Goal: Find specific page/section: Find specific page/section

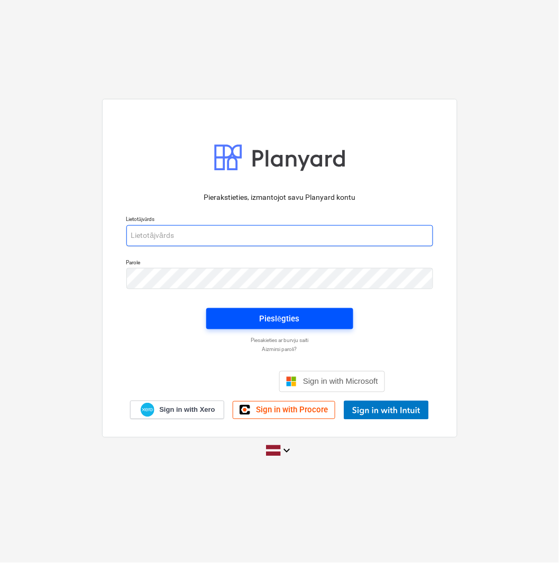
type input "[EMAIL_ADDRESS][DOMAIN_NAME]"
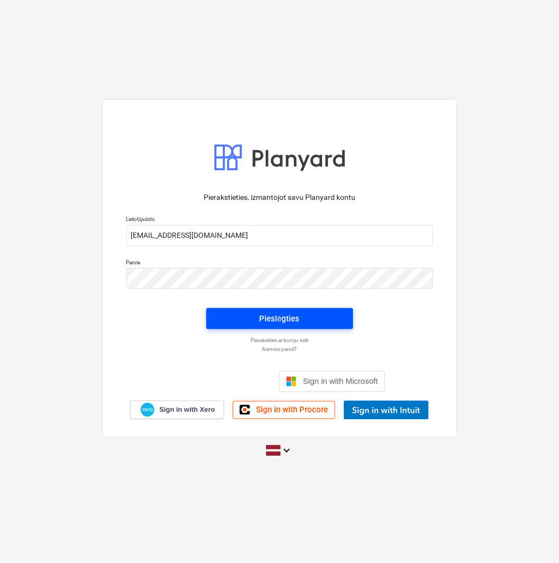
click at [304, 319] on span "Pieslēgties" at bounding box center [280, 319] width 122 height 14
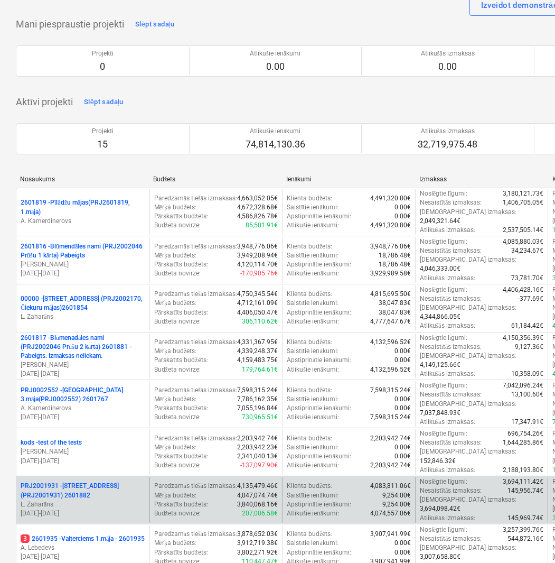
scroll to position [117, 0]
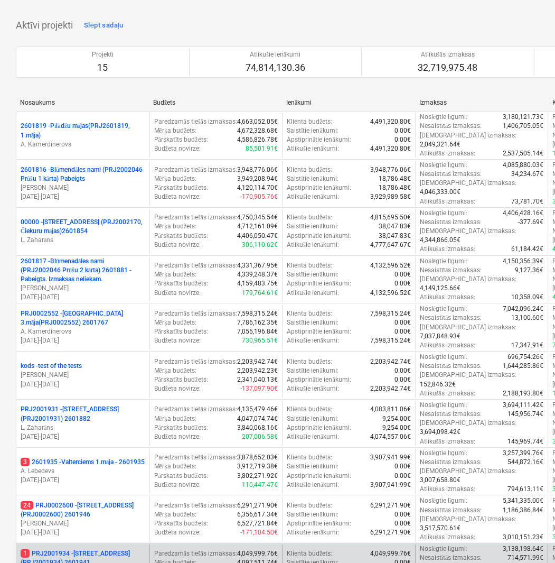
click at [96, 549] on p "1 PRJ2001934 - [STREET_ADDRESS] (PRJ2001934) 2601941" at bounding box center [83, 558] width 125 height 18
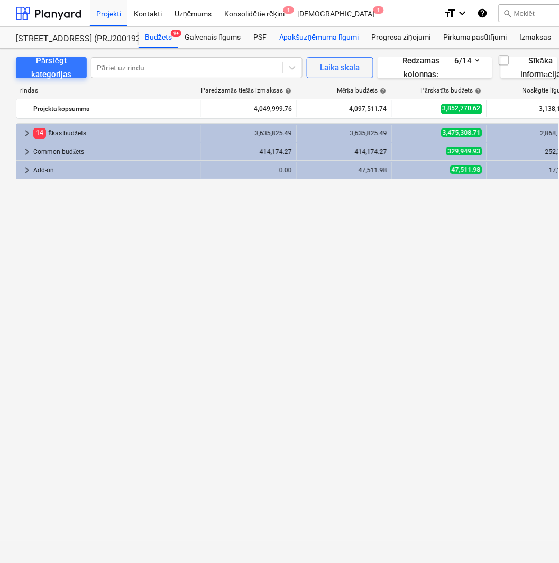
click at [325, 33] on div "Apakšuzņēmuma līgumi" at bounding box center [319, 37] width 92 height 21
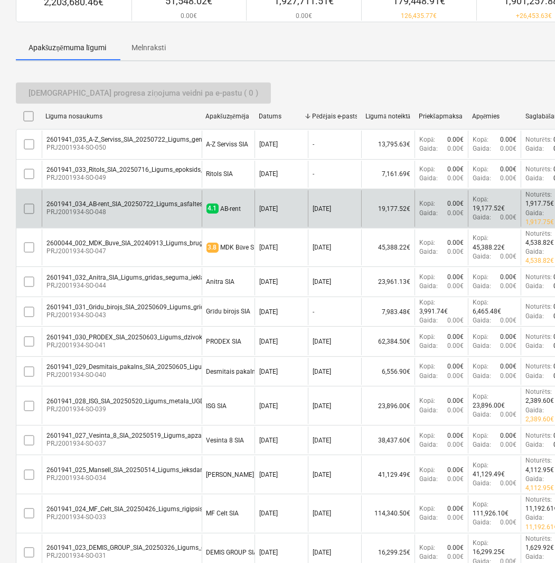
scroll to position [117, 0]
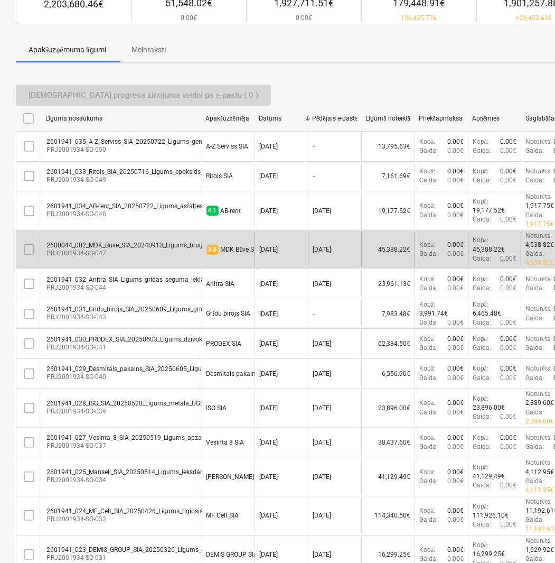
click at [155, 241] on div "2600044_002_MDK_Buve_SIA_20240913_Ligums_brugesana_2024_MR1_LZ_KK.pdf" at bounding box center [165, 244] width 238 height 7
